Goal: Information Seeking & Learning: Compare options

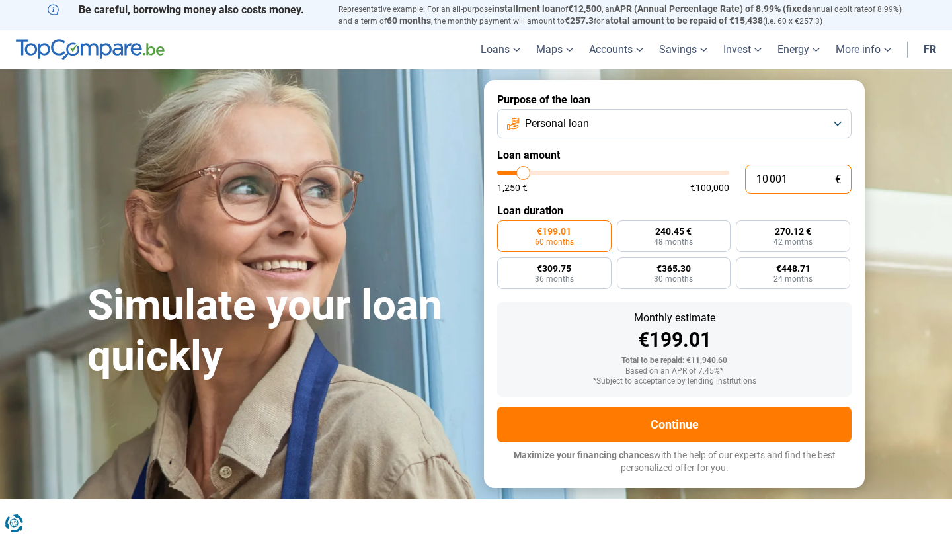
click at [807, 175] on input "10 001" at bounding box center [798, 179] width 106 height 29
drag, startPoint x: 807, startPoint y: 175, endPoint x: 709, endPoint y: 174, distance: 97.8
click at [709, 174] on div "10 001 € 1,250 € €100,000" at bounding box center [674, 179] width 354 height 29
type input "10000"
radio input "true"
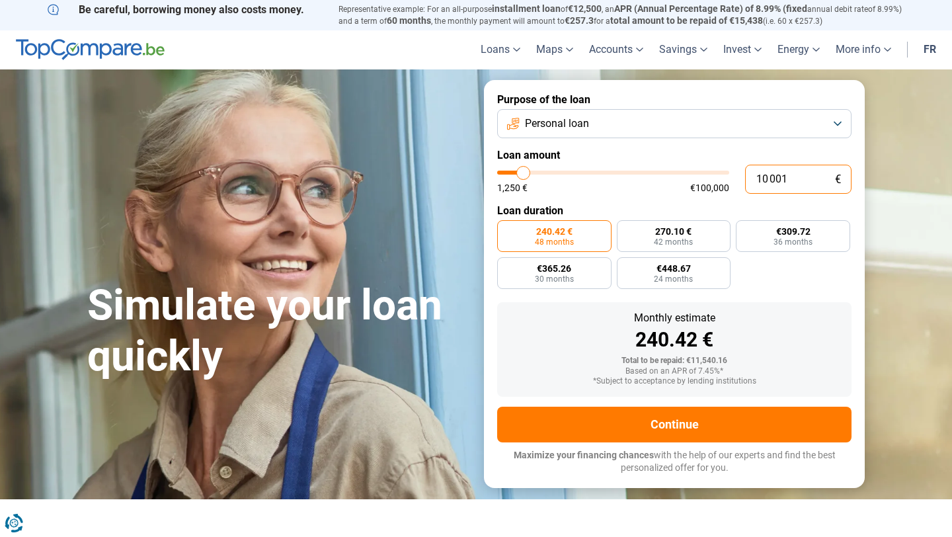
type input "2"
type input "1250"
type input "25"
type input "1250"
type input "250"
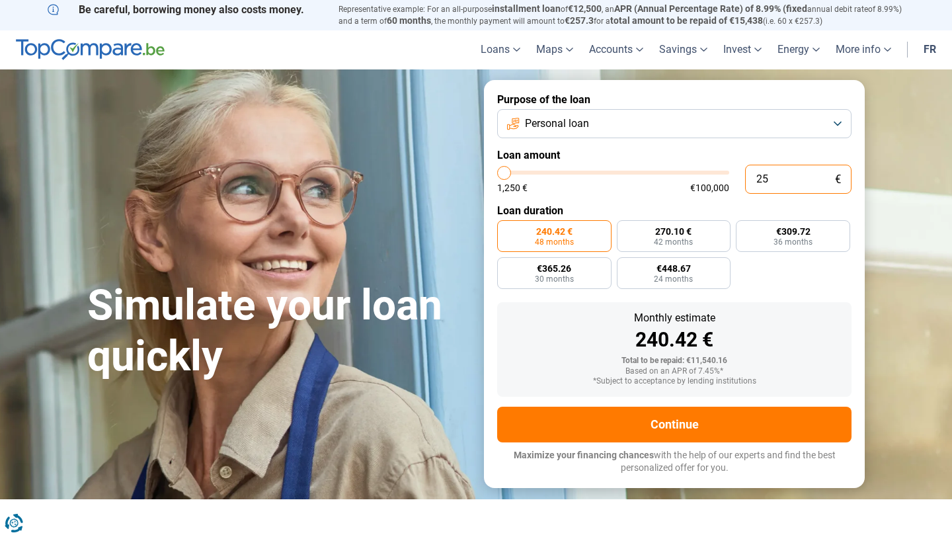
type input "1250"
type input "2 500"
type input "2500"
radio input "true"
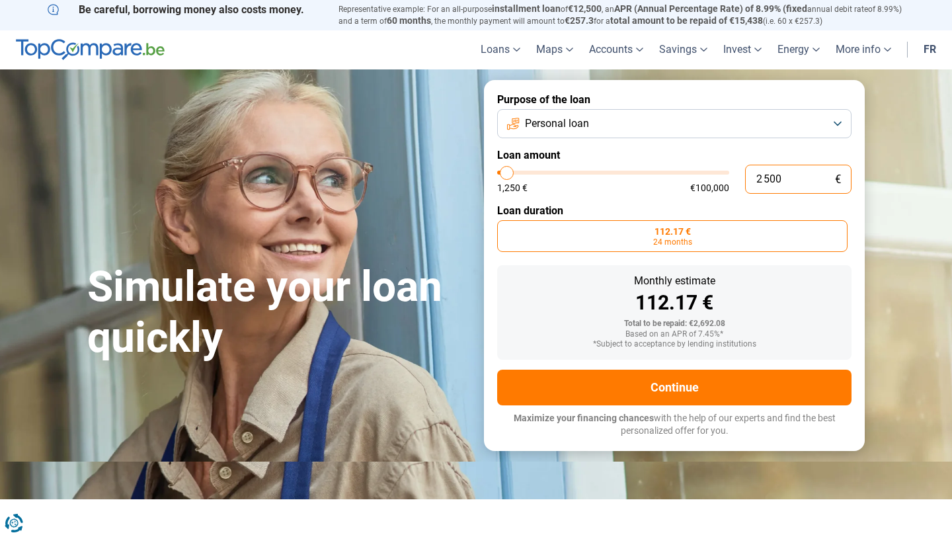
type input "2 500"
click at [776, 124] on button "Personal loan" at bounding box center [674, 123] width 354 height 29
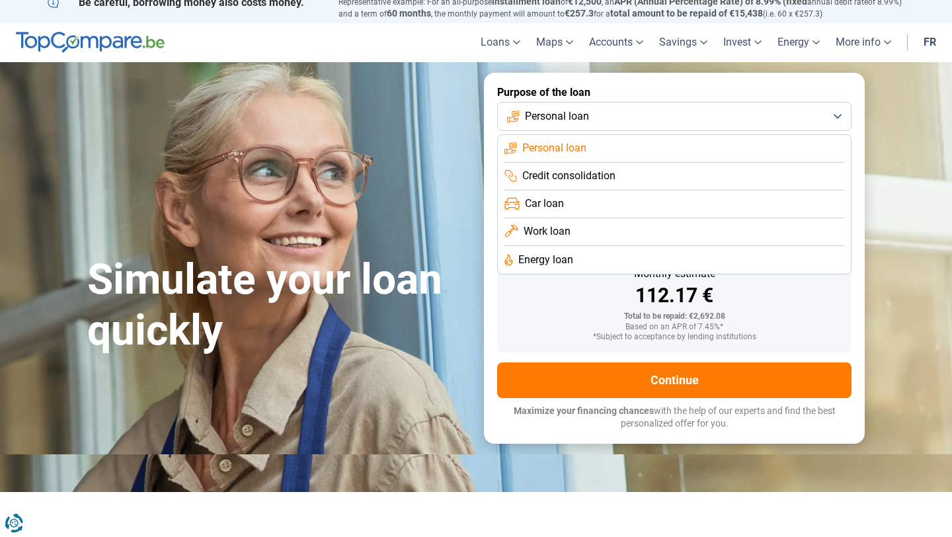
scroll to position [5, 0]
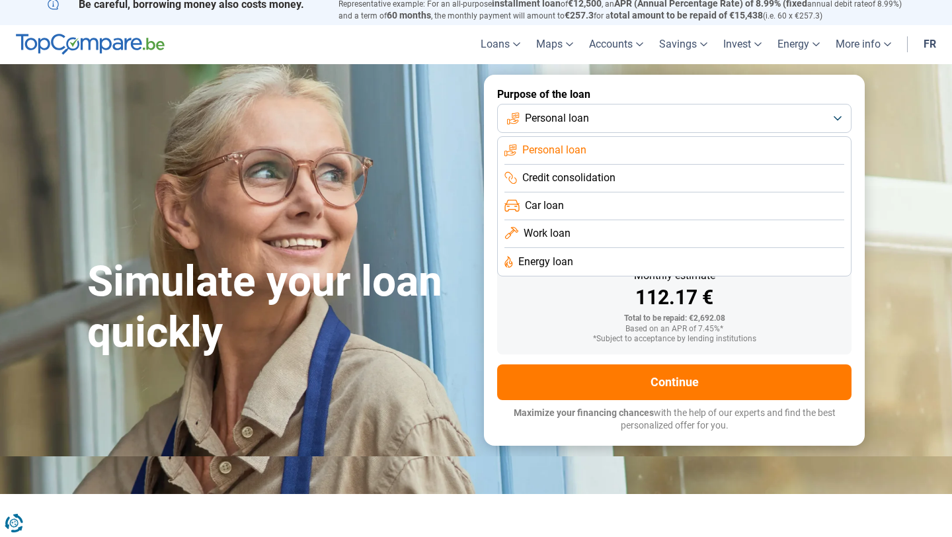
click at [737, 120] on button "Personal loan" at bounding box center [674, 118] width 354 height 29
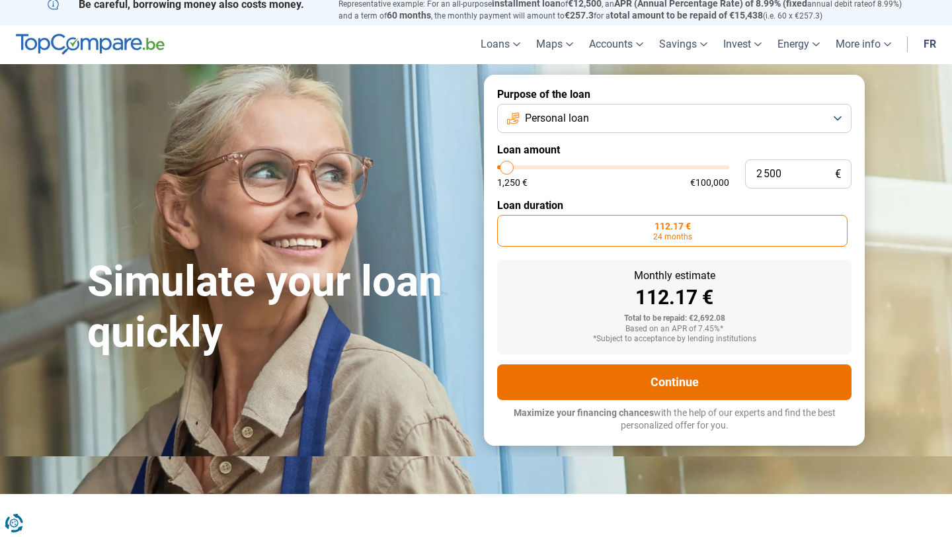
click at [724, 390] on button "Continue" at bounding box center [674, 382] width 354 height 36
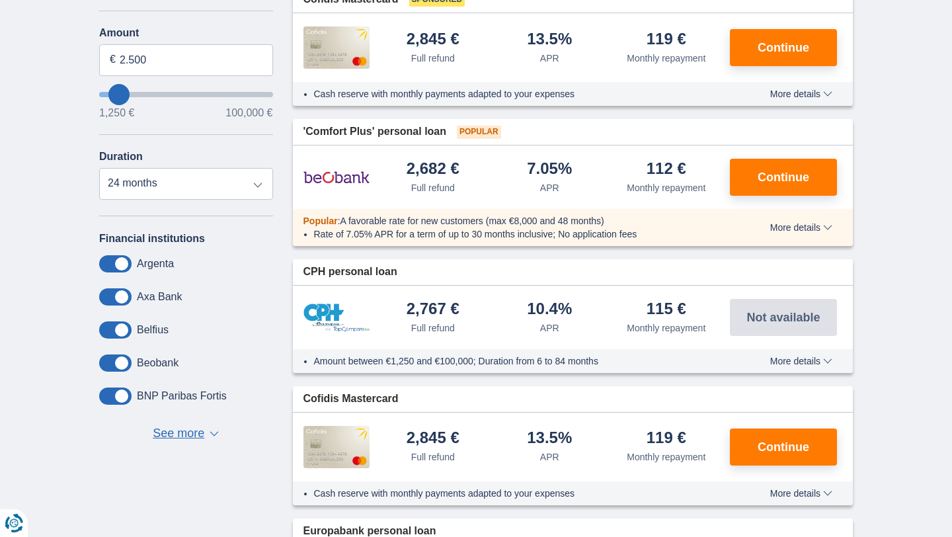
scroll to position [362, 0]
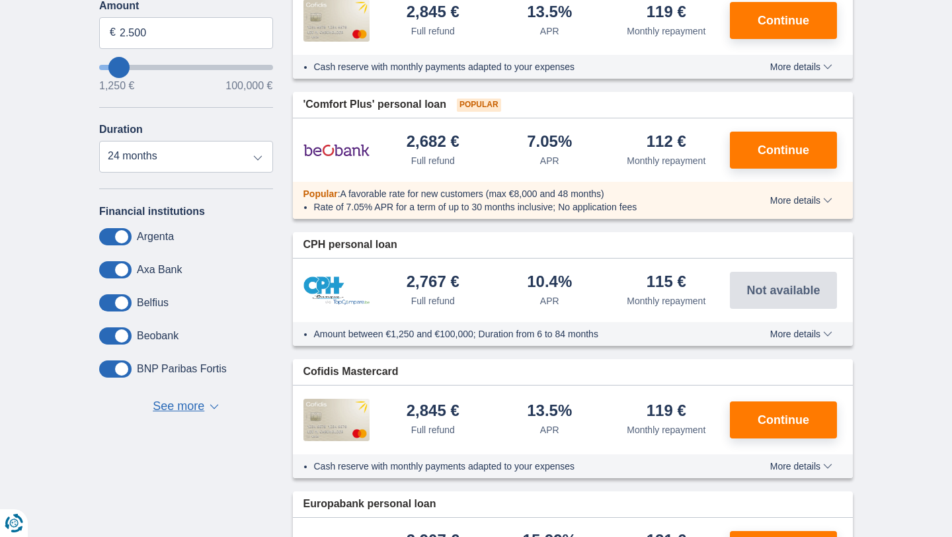
click at [563, 465] on font "Cash reserve with monthly payments adapted to your expenses" at bounding box center [444, 466] width 261 height 11
click at [784, 470] on font "More details" at bounding box center [795, 466] width 50 height 11
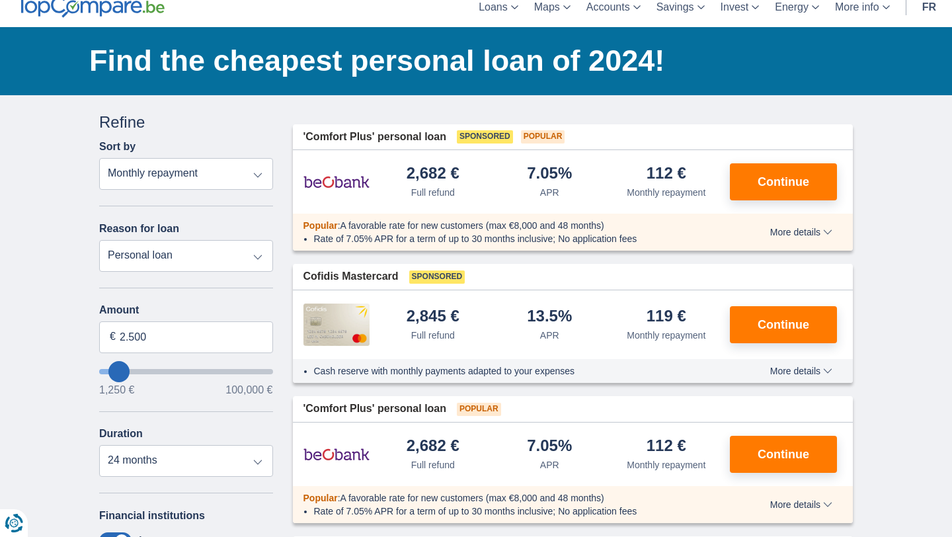
scroll to position [59, 0]
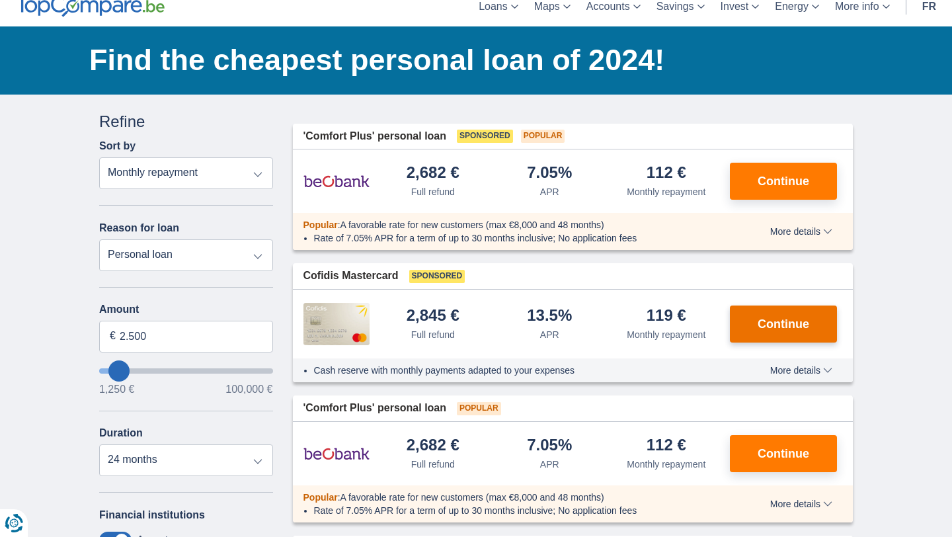
click at [817, 330] on button "Continue" at bounding box center [783, 323] width 107 height 37
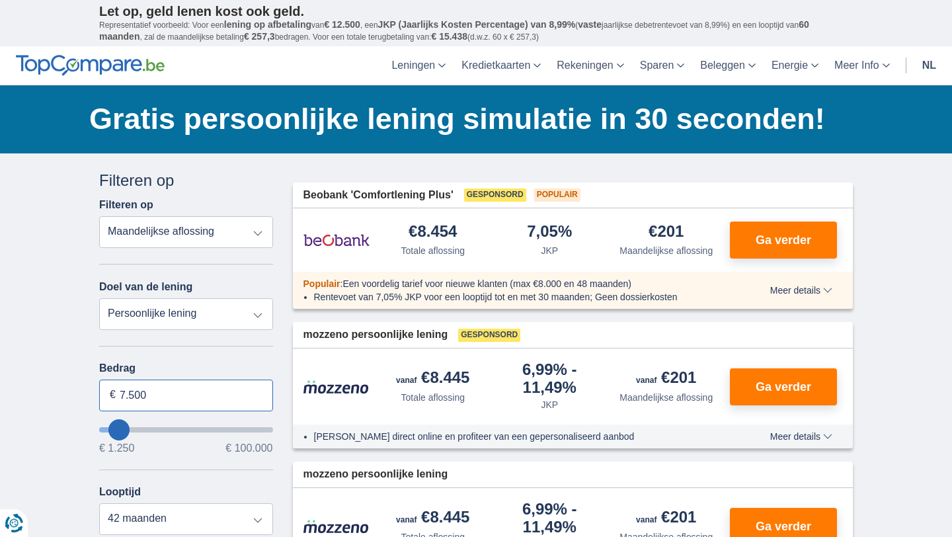
drag, startPoint x: 0, startPoint y: 0, endPoint x: 61, endPoint y: 396, distance: 400.5
type input "2.500"
type input "2250"
select select "24"
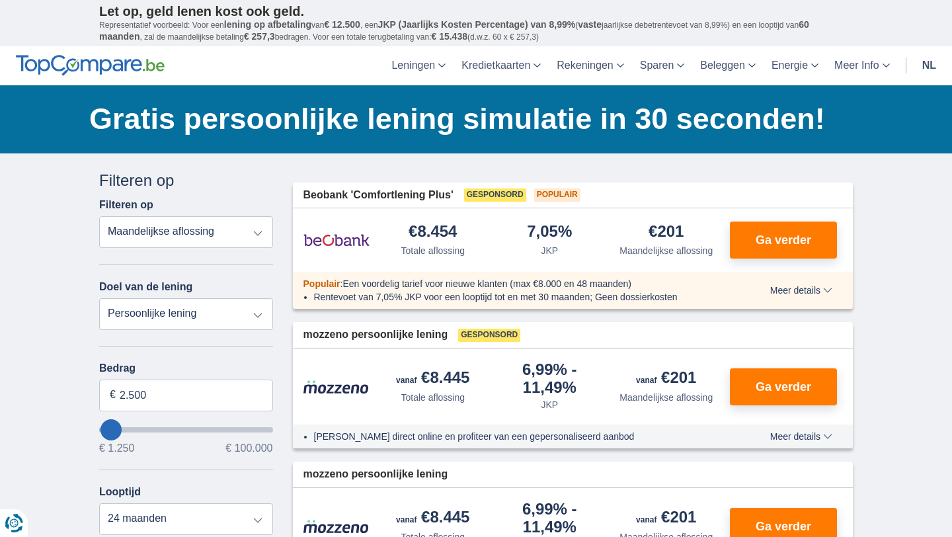
click at [934, 63] on link "nl" at bounding box center [929, 65] width 30 height 39
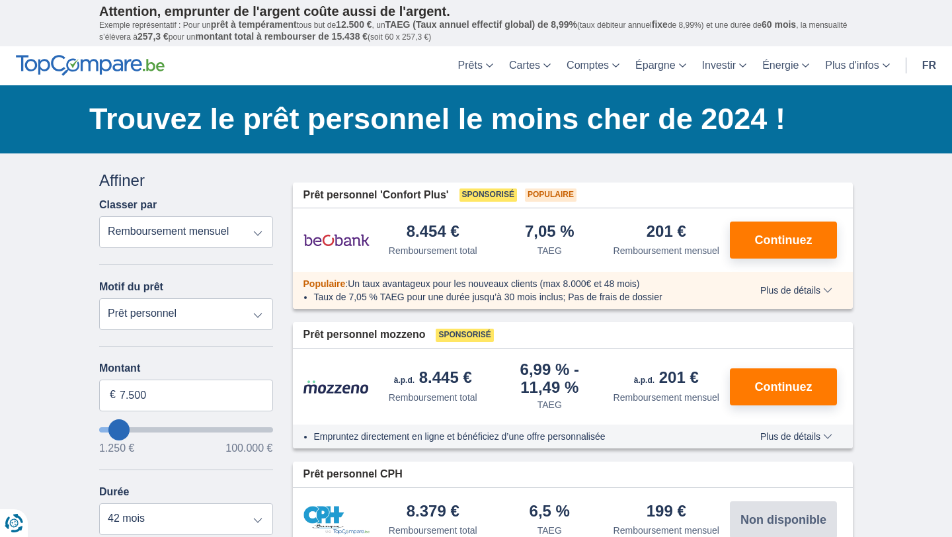
click at [96, 396] on div "Annuler Filtres Affiner Classer par Remboursement total TAEG Remboursement mens…" at bounding box center [186, 483] width 194 height 628
type input "2.500"
type input "2250"
select select "24"
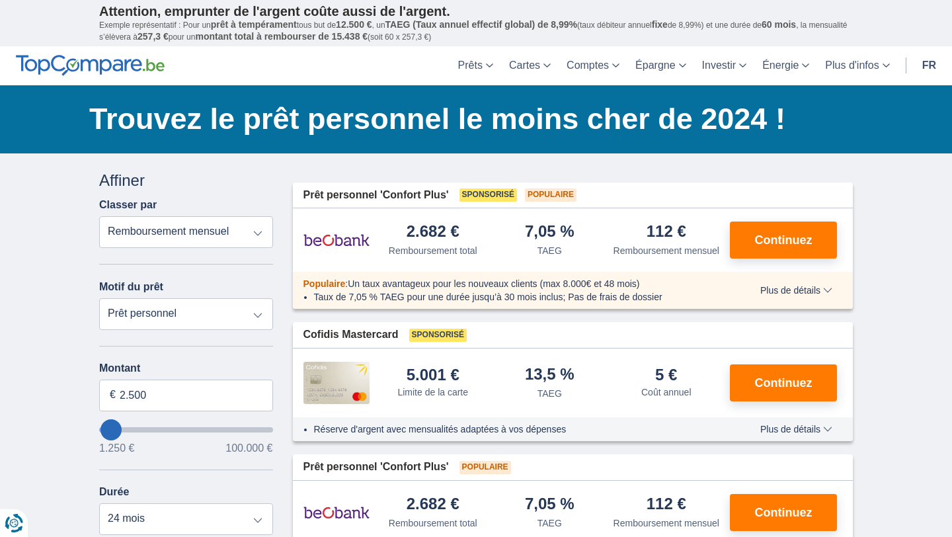
click at [163, 239] on select "Remboursement total TAEG Remboursement mensuel" at bounding box center [186, 232] width 174 height 32
click at [167, 234] on select "Remboursement total TAEG Remboursement mensuel" at bounding box center [186, 232] width 174 height 32
select select "trp+"
click at [99, 216] on select "Remboursement total TAEG Remboursement mensuel" at bounding box center [186, 232] width 174 height 32
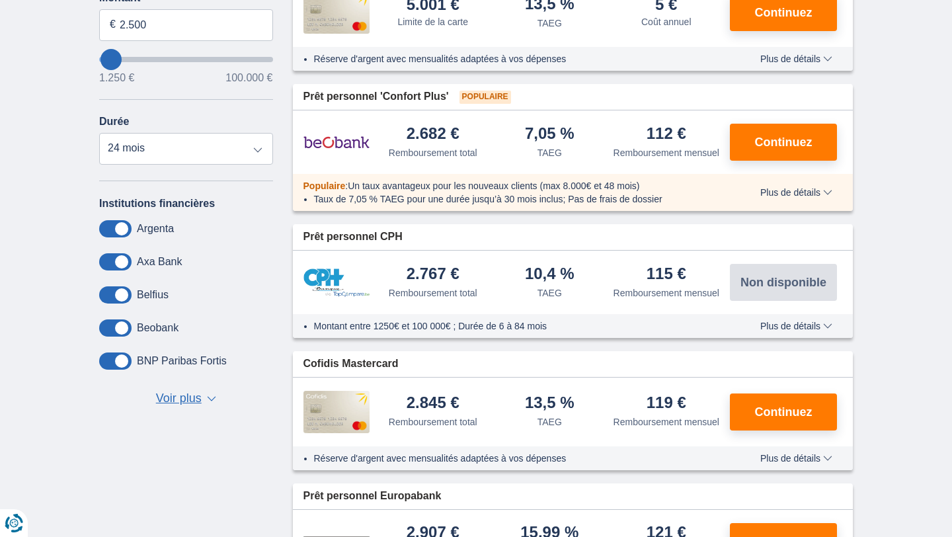
scroll to position [360, 0]
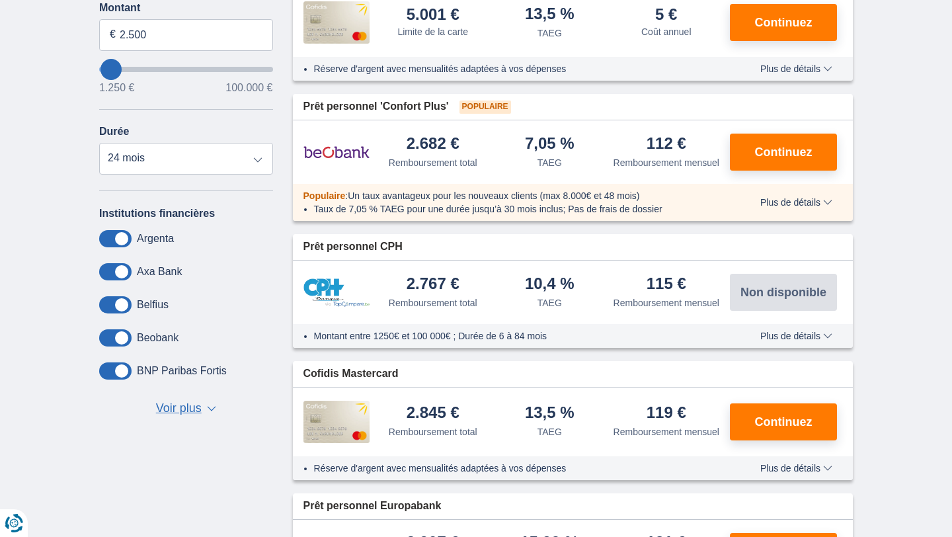
click at [175, 416] on span "Voir plus" at bounding box center [179, 408] width 46 height 17
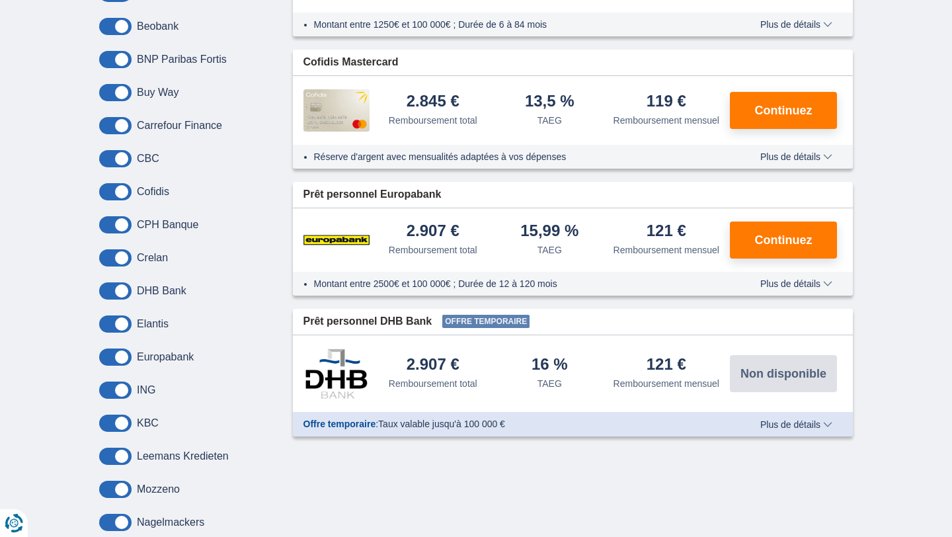
scroll to position [324, 0]
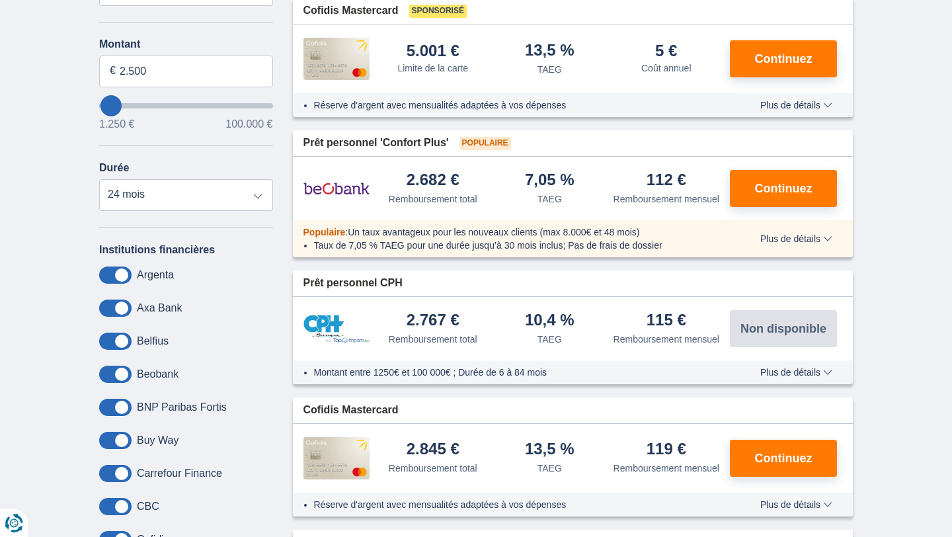
click at [262, 213] on div "Annuler Filtres Affiner Classer par Remboursement total TAEG Remboursement mens…" at bounding box center [186, 463] width 174 height 1236
click at [256, 201] on select "12 mois 18 mois 24 mois" at bounding box center [186, 195] width 174 height 32
select select "12"
click at [99, 181] on select "12 mois 18 mois 24 mois" at bounding box center [186, 195] width 174 height 32
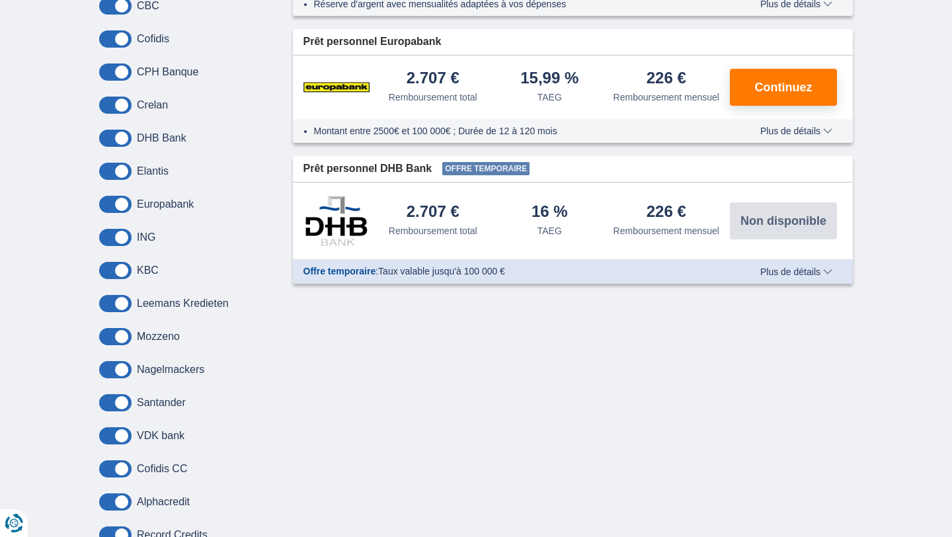
scroll to position [287, 0]
